Goal: Task Accomplishment & Management: Use online tool/utility

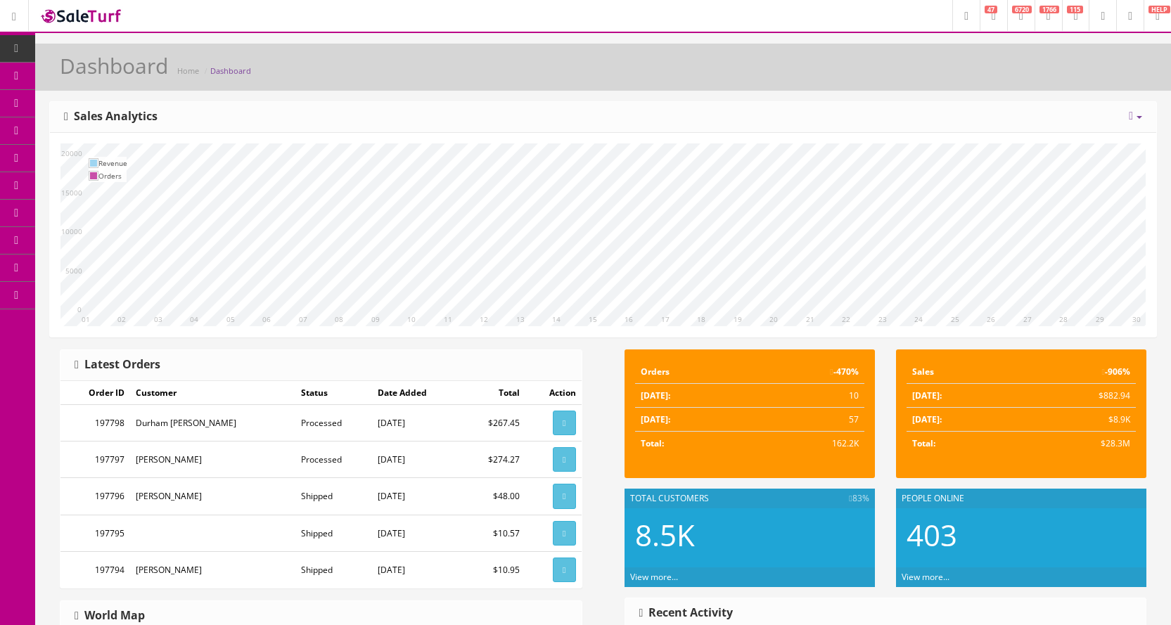
click at [93, 76] on span "Products" at bounding box center [101, 76] width 34 height 12
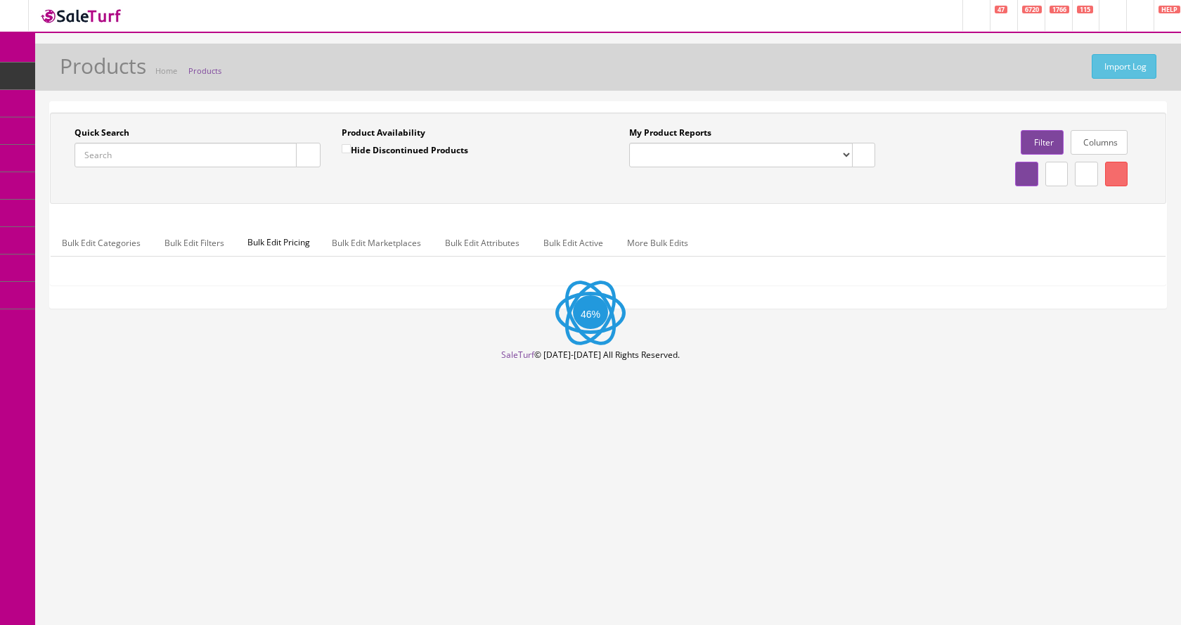
click at [235, 149] on input "Quick Search" at bounding box center [186, 155] width 222 height 25
paste input "Gretsch G5622T"
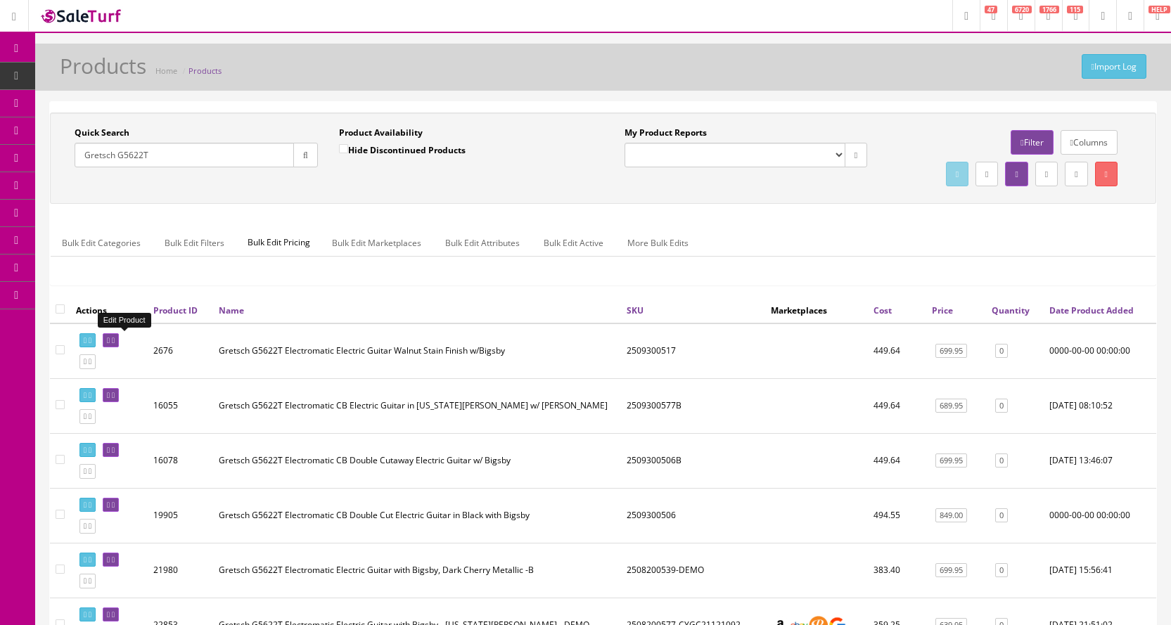
type input "Gretsch G5622T"
click at [115, 340] on icon at bounding box center [113, 341] width 3 height 8
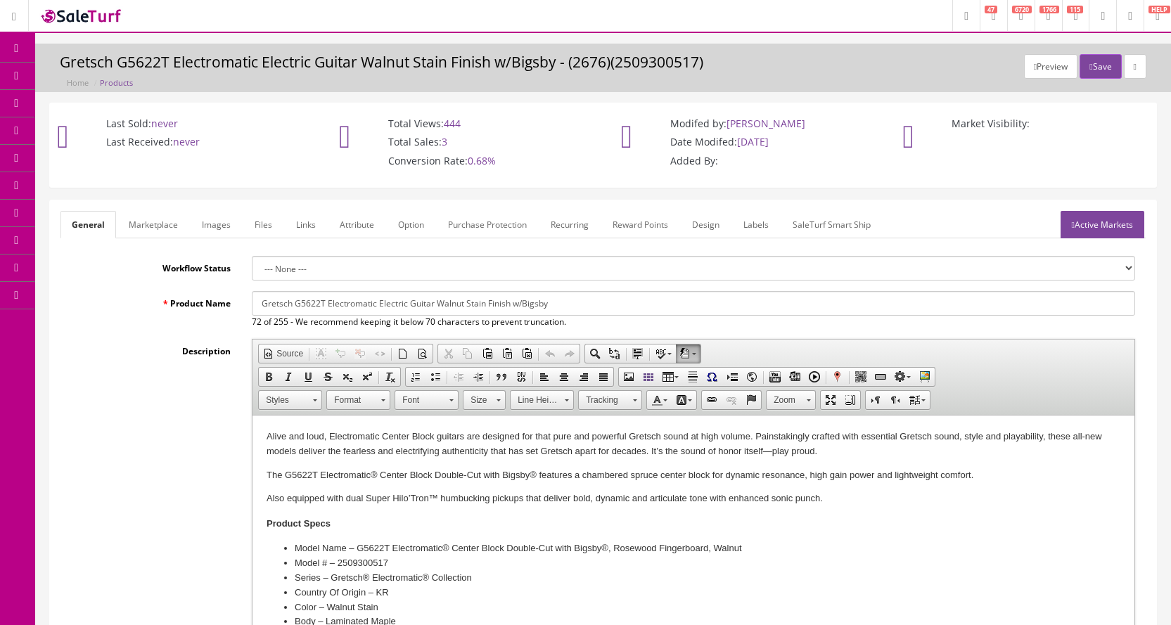
click at [221, 229] on link "Images" at bounding box center [216, 224] width 51 height 27
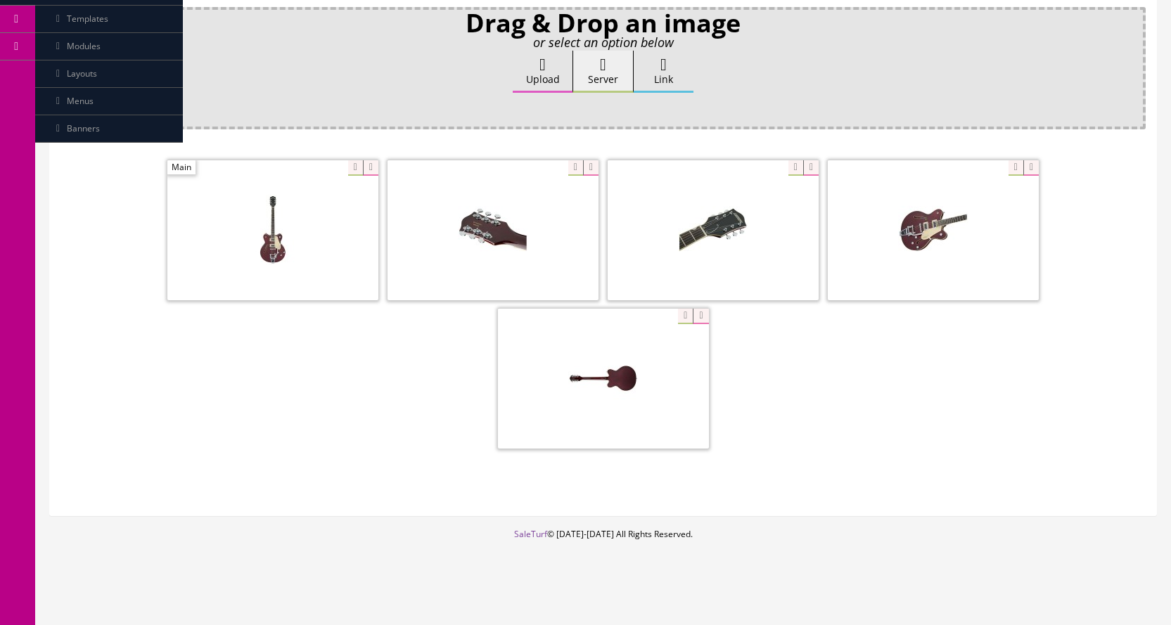
scroll to position [250, 0]
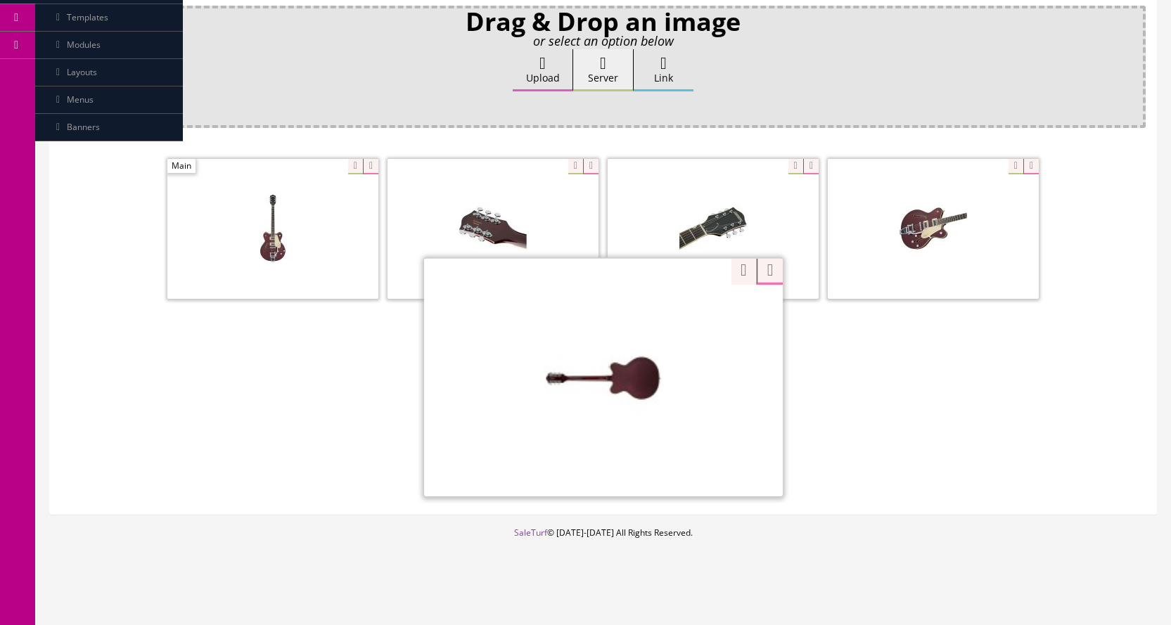
click at [678, 316] on div "Zoom" at bounding box center [603, 376] width 359 height 239
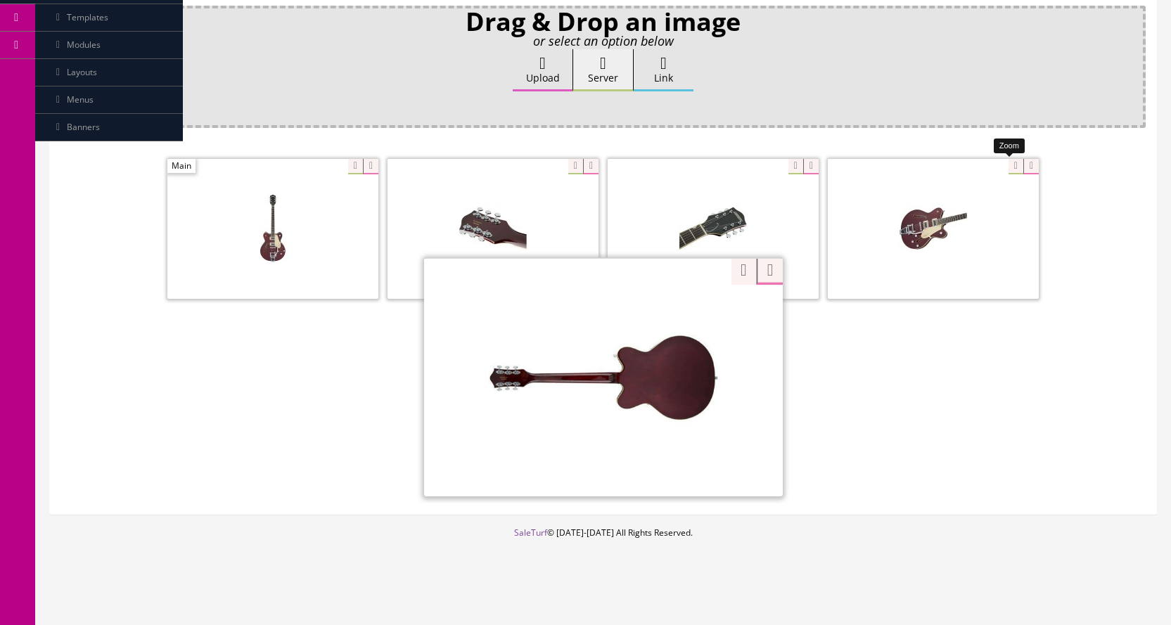
click at [1005, 169] on div at bounding box center [933, 228] width 211 height 141
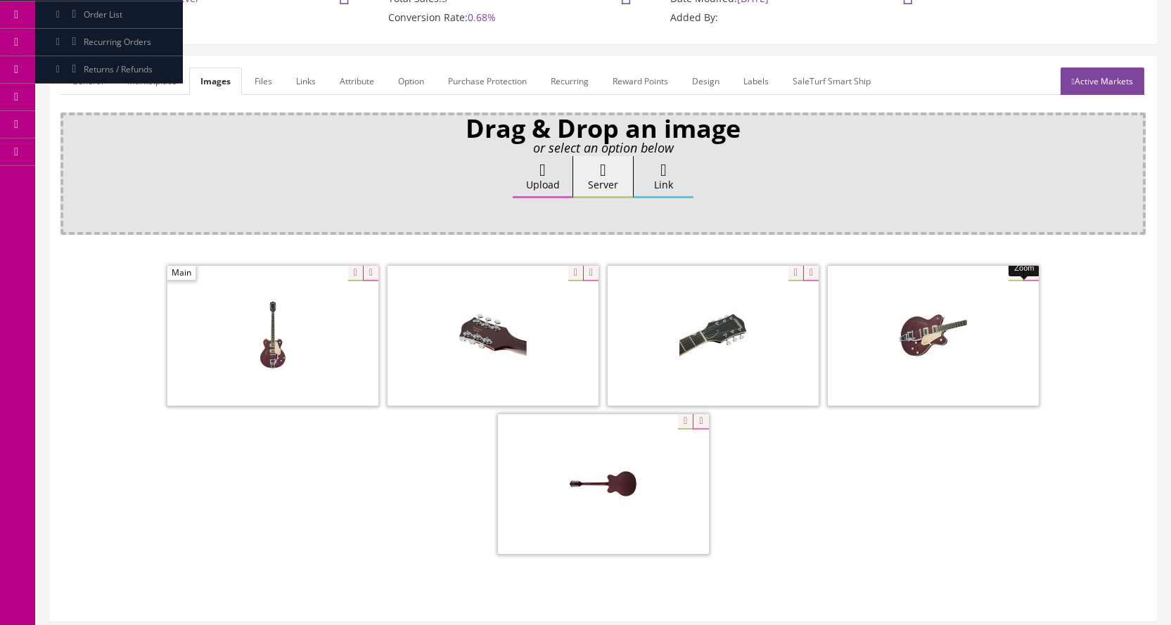
scroll to position [0, 0]
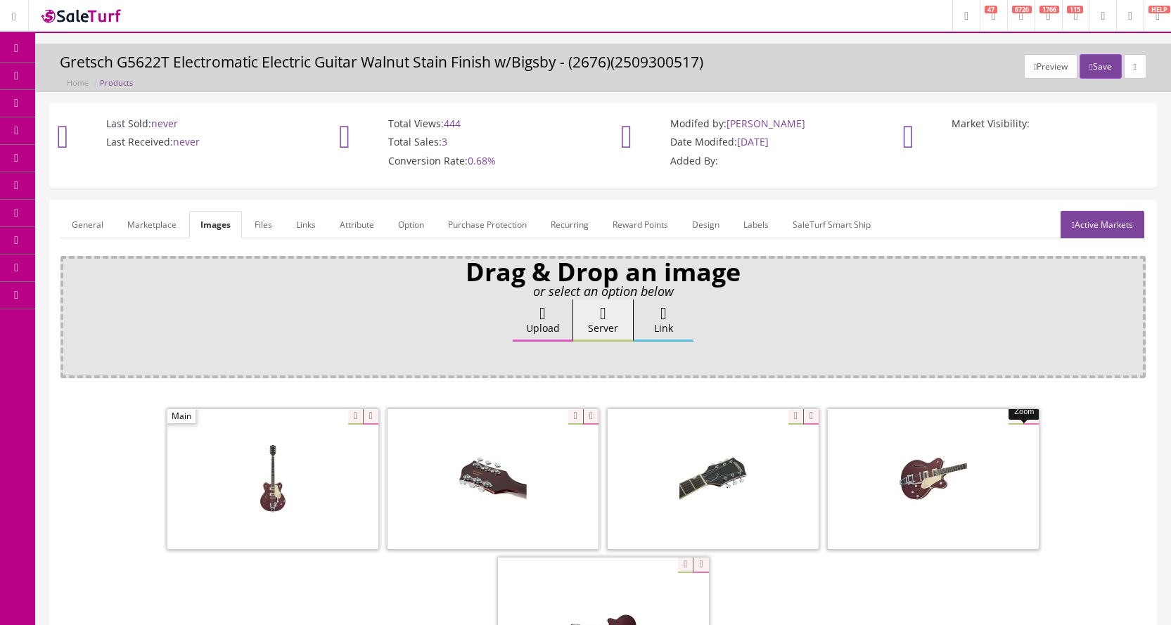
click at [82, 72] on icon at bounding box center [74, 75] width 15 height 11
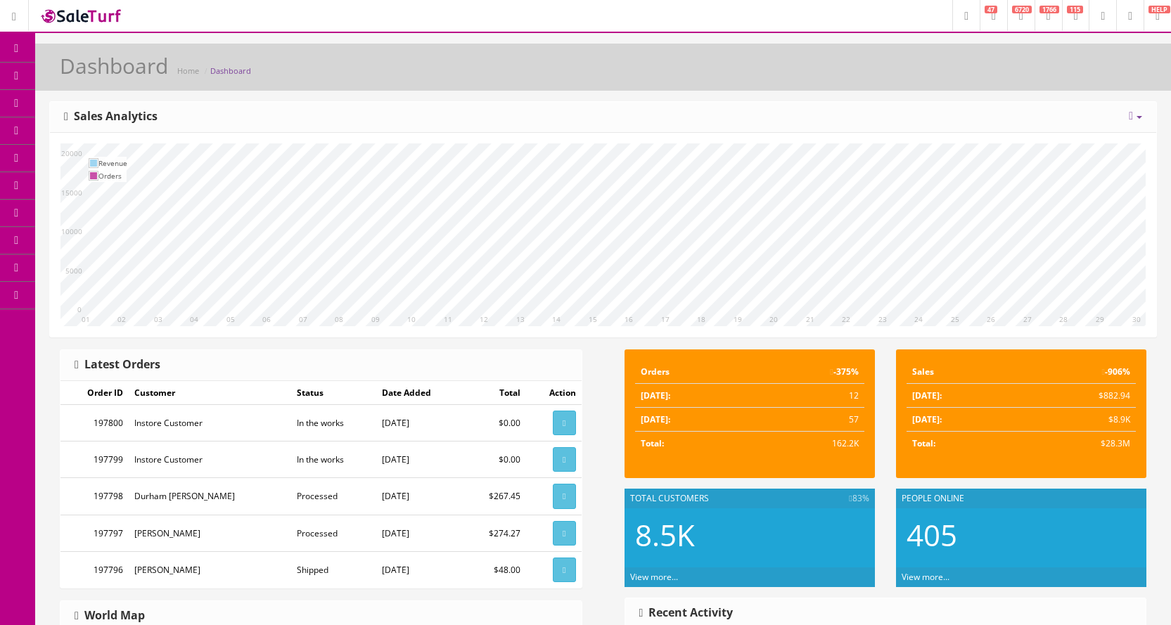
click at [65, 77] on link "Products" at bounding box center [109, 76] width 148 height 27
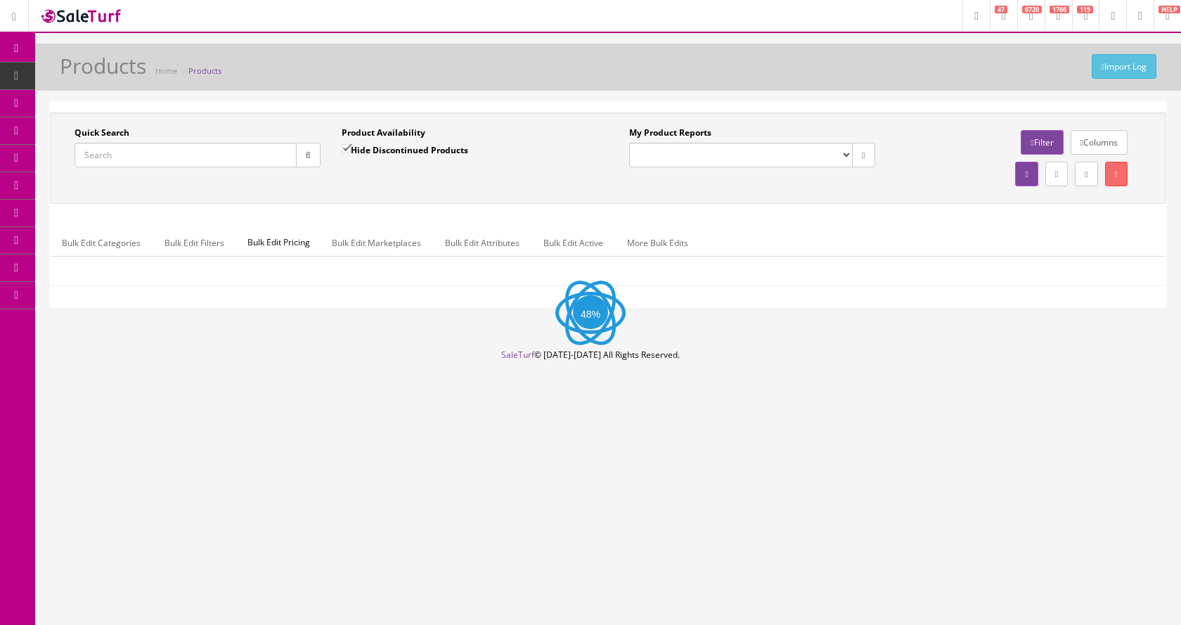
click at [173, 160] on input "Quick Search" at bounding box center [186, 155] width 222 height 25
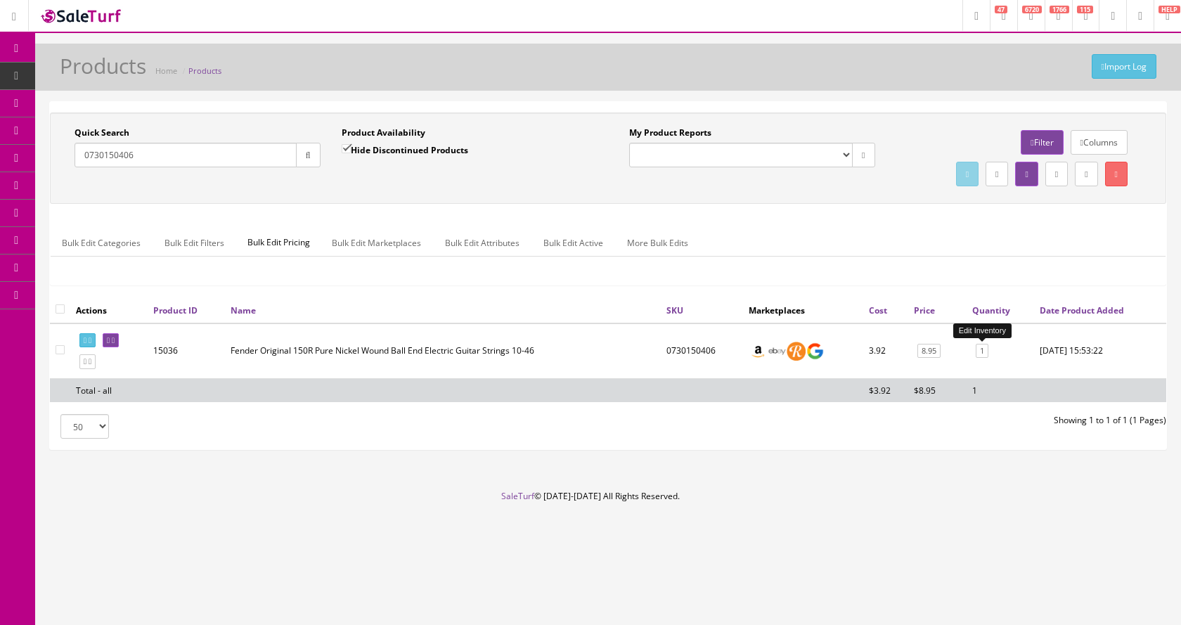
type input "0730150406"
click at [982, 353] on link "1" at bounding box center [982, 351] width 13 height 15
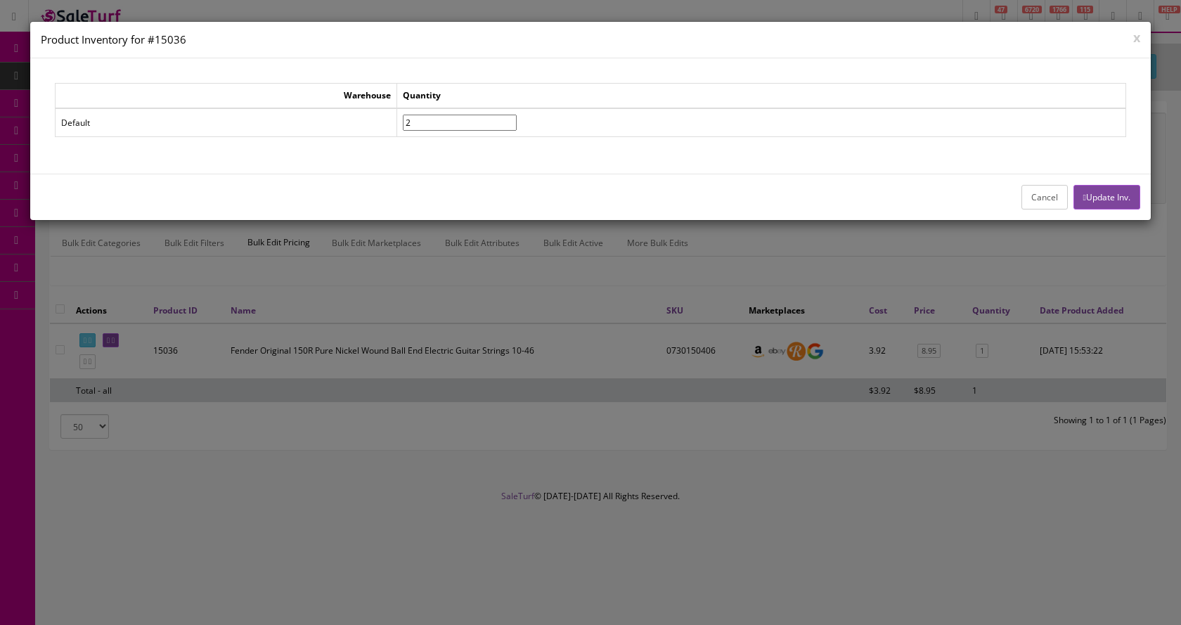
click at [517, 120] on input"] "2" at bounding box center [460, 123] width 114 height 16
click at [517, 120] on input"] "3" at bounding box center [460, 123] width 114 height 16
click at [517, 120] on input"] "4" at bounding box center [460, 123] width 114 height 16
type input"] "5"
click at [517, 120] on input"] "5" at bounding box center [460, 123] width 114 height 16
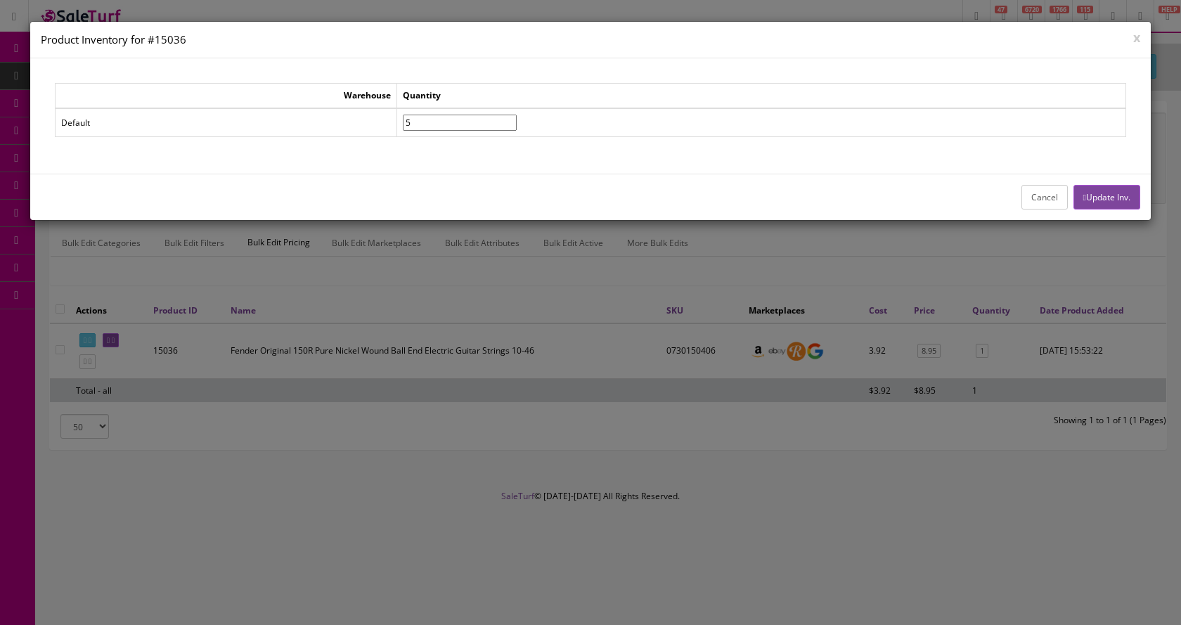
click at [1099, 196] on button "Update Inv." at bounding box center [1107, 197] width 67 height 25
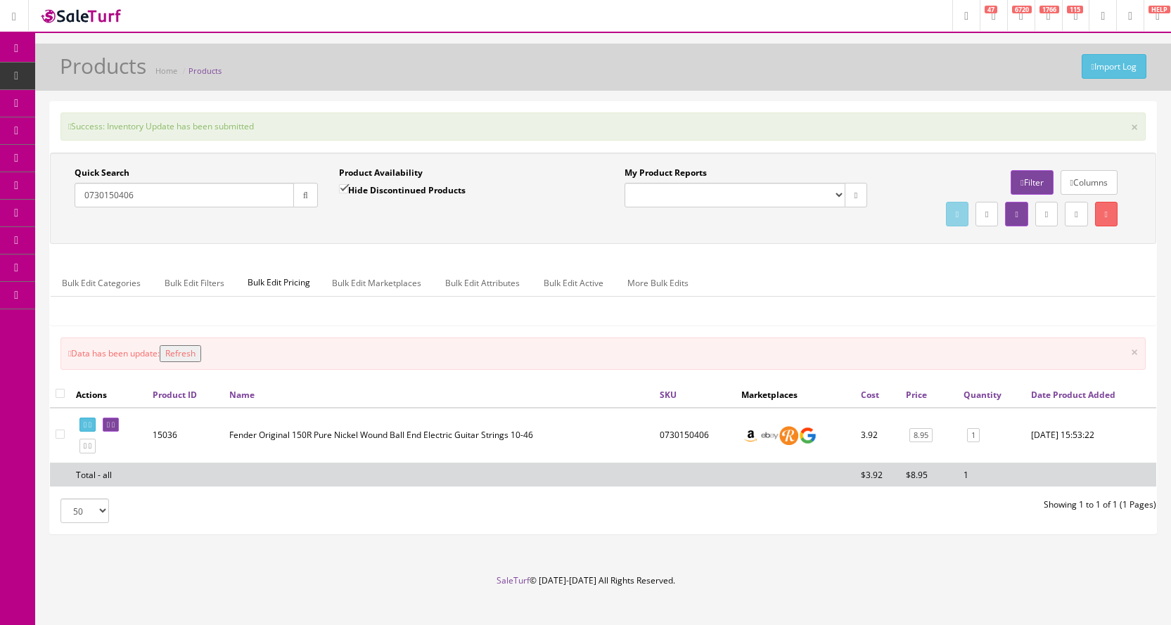
click at [53, 126] on link "POS Console" at bounding box center [109, 130] width 148 height 27
